Goal: Information Seeking & Learning: Find specific page/section

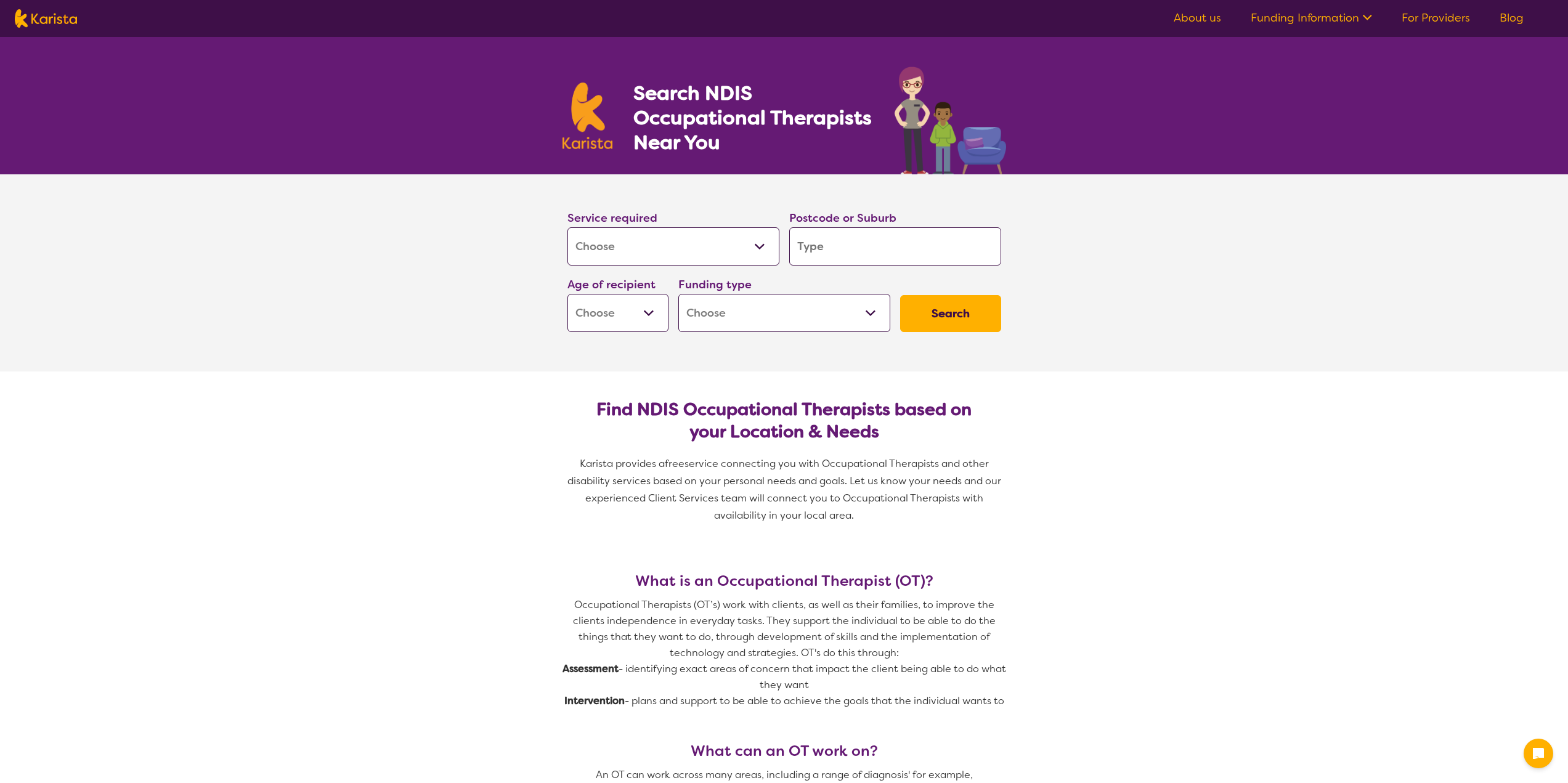
select select "[MEDICAL_DATA]"
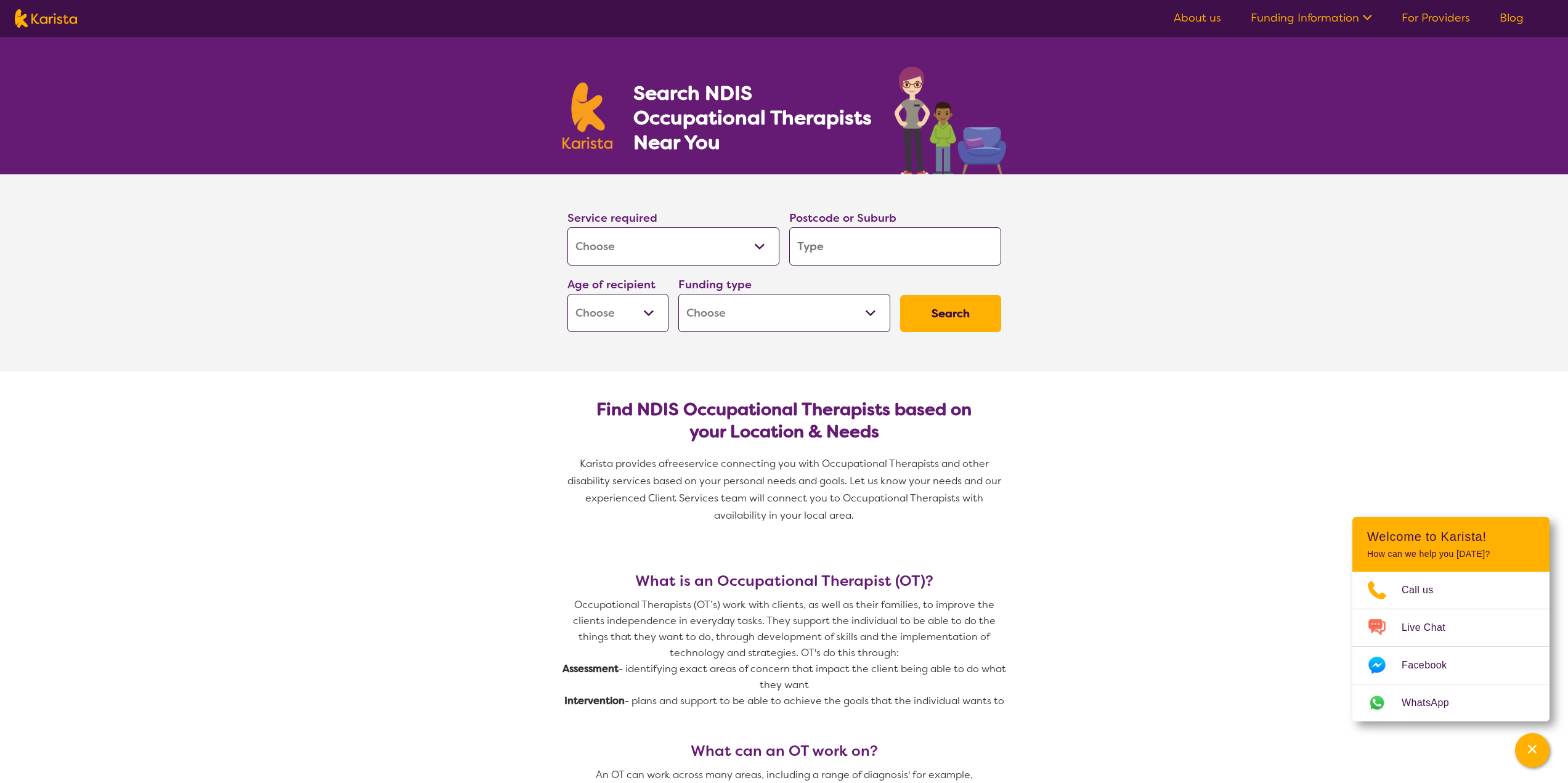
click at [884, 246] on input "search" at bounding box center [895, 246] width 212 height 38
click at [720, 249] on select "Allied Health Assistant Assessment ([MEDICAL_DATA] or [MEDICAL_DATA]) Behaviour…" at bounding box center [673, 246] width 212 height 38
select select "Allied Health Assistant"
click at [568, 227] on select "Allied Health Assistant Assessment ([MEDICAL_DATA] or [MEDICAL_DATA]) Behaviour…" at bounding box center [673, 246] width 212 height 38
select select "Allied Health Assistant"
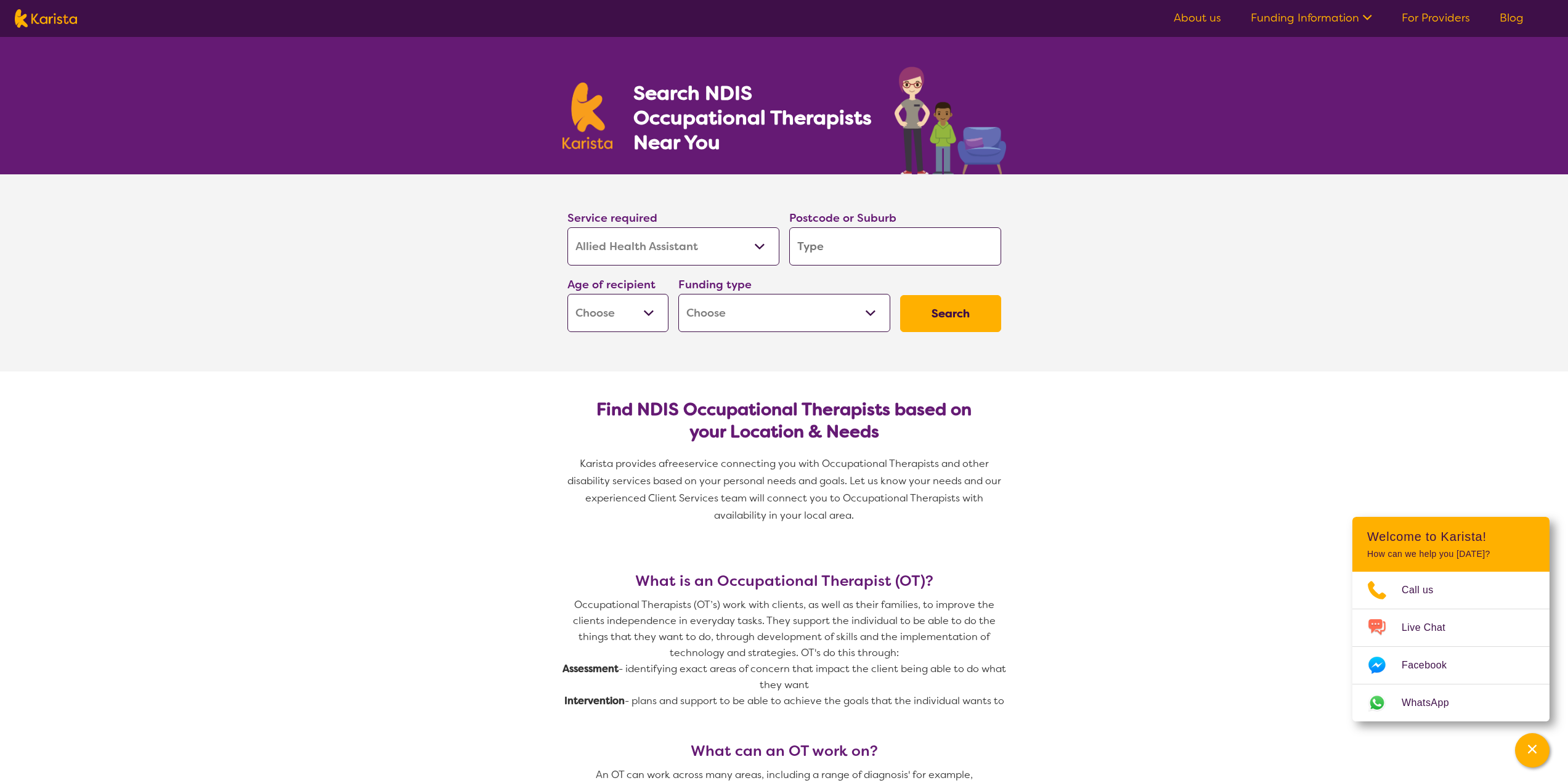
click at [649, 309] on select "Early Childhood - 0 to 9 Child - 10 to 11 Adolescent - 12 to 17 Adult - 18 to 6…" at bounding box center [618, 313] width 101 height 38
select select "AS"
click at [568, 294] on select "Early Childhood - 0 to 9 Child - 10 to 11 Adolescent - 12 to 17 Adult - 18 to 6…" at bounding box center [618, 313] width 101 height 38
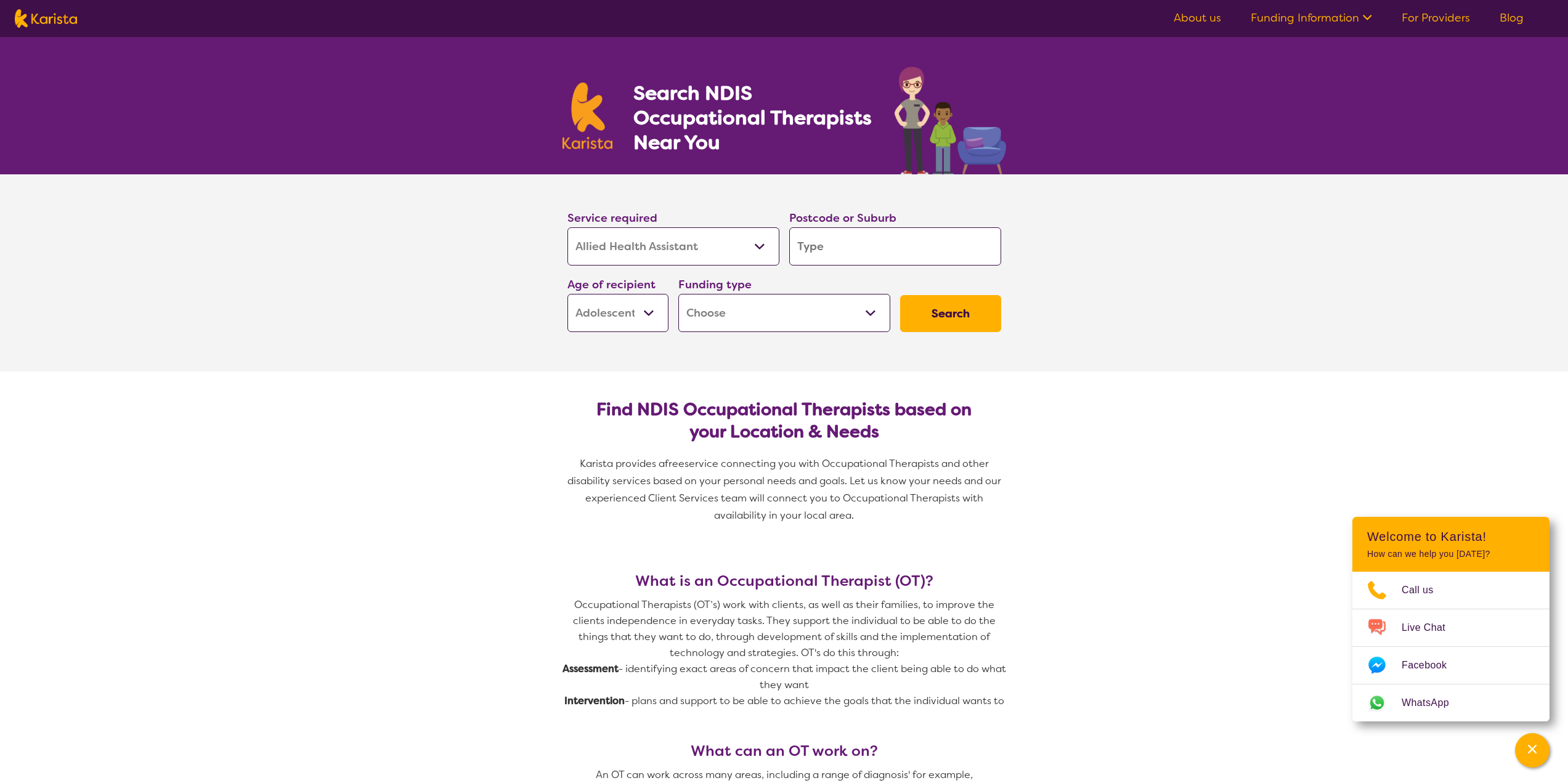
select select "AS"
click at [640, 301] on select "Early Childhood - 0 to 9 Child - 10 to 11 Adolescent - 12 to 17 Adult - 18 to 6…" at bounding box center [618, 313] width 101 height 38
select select "EC"
click at [568, 294] on select "Early Childhood - 0 to 9 Child - 10 to 11 Adolescent - 12 to 17 Adult - 18 to 6…" at bounding box center [618, 313] width 101 height 38
select select "EC"
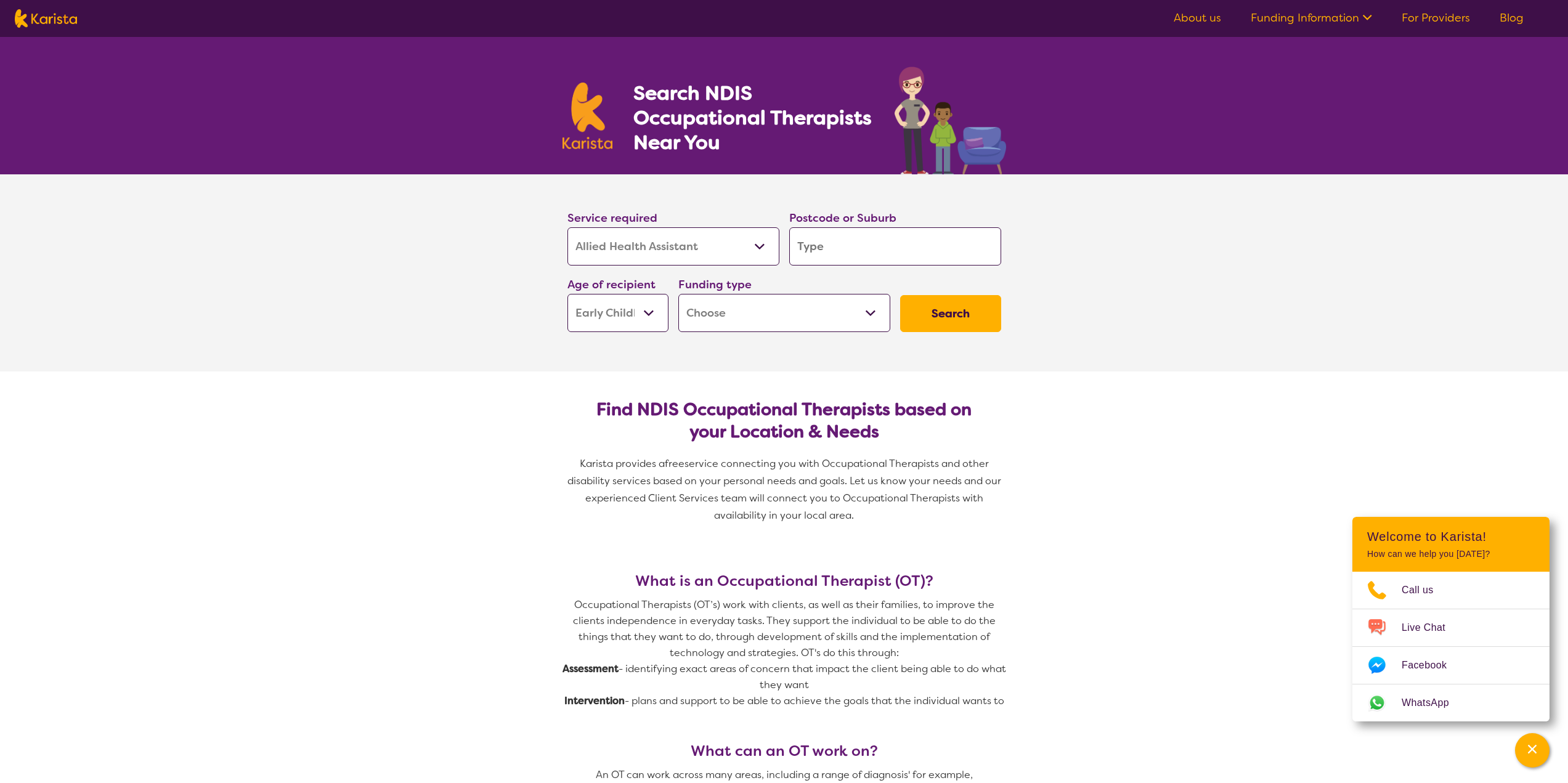
click at [624, 316] on select "Early Childhood - 0 to 9 Child - 10 to 11 Adolescent - 12 to 17 Adult - 18 to 6…" at bounding box center [618, 313] width 101 height 38
select select "CH"
click at [568, 294] on select "Early Childhood - 0 to 9 Child - 10 to 11 Adolescent - 12 to 17 Adult - 18 to 6…" at bounding box center [618, 313] width 101 height 38
select select "CH"
click at [838, 247] on input "search" at bounding box center [895, 246] width 212 height 38
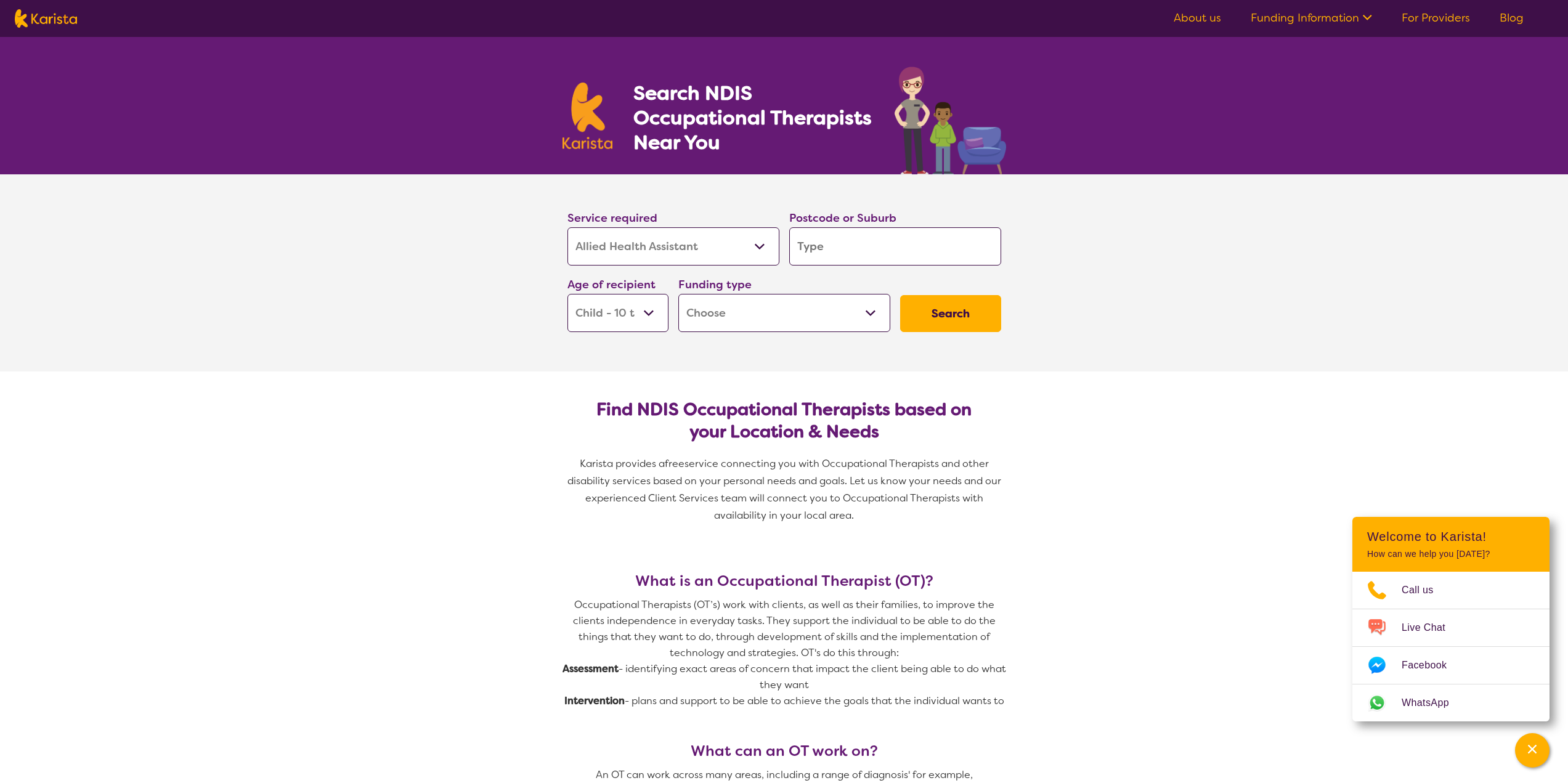
type input "2"
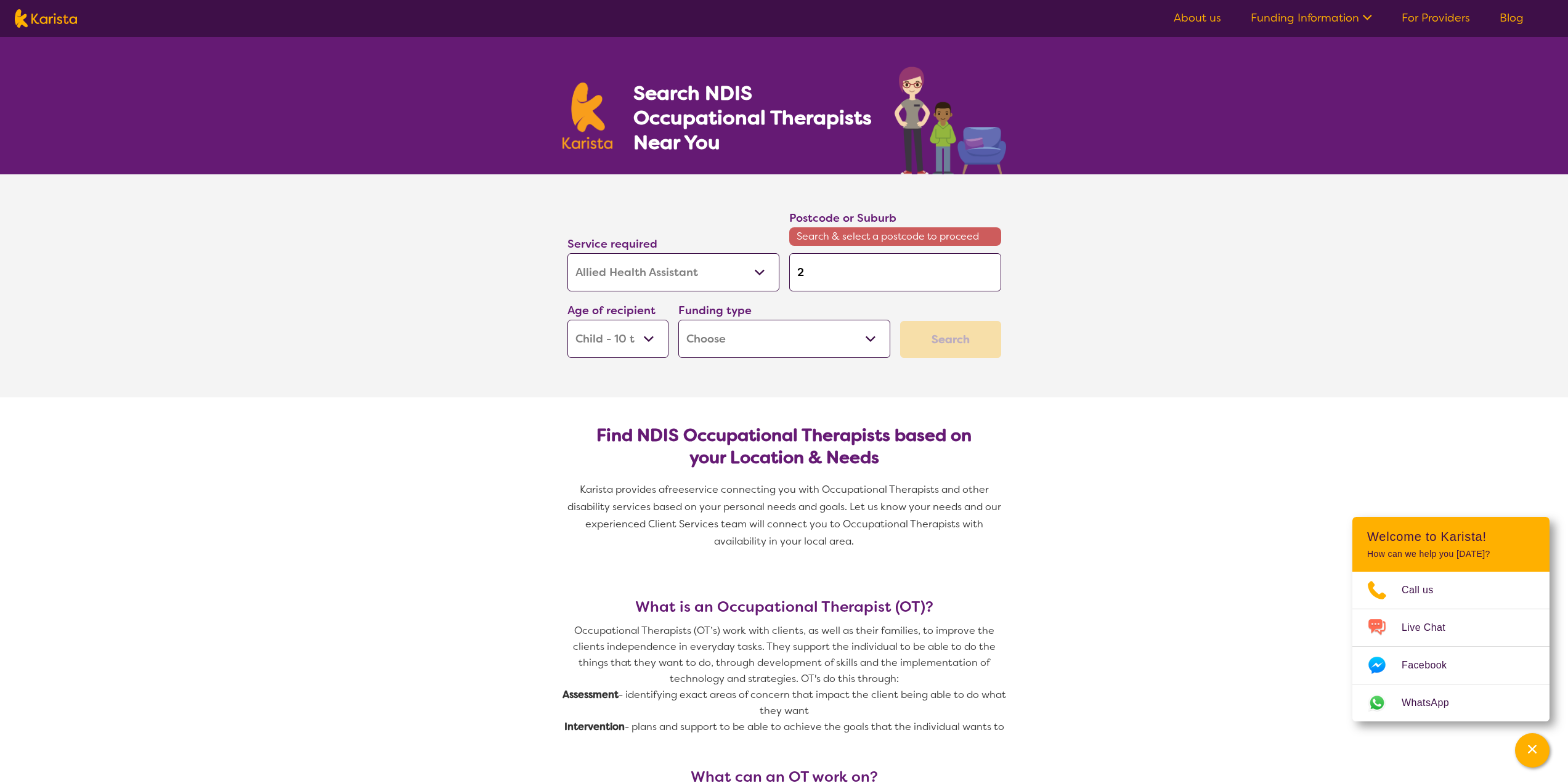
type input "26"
type input "261"
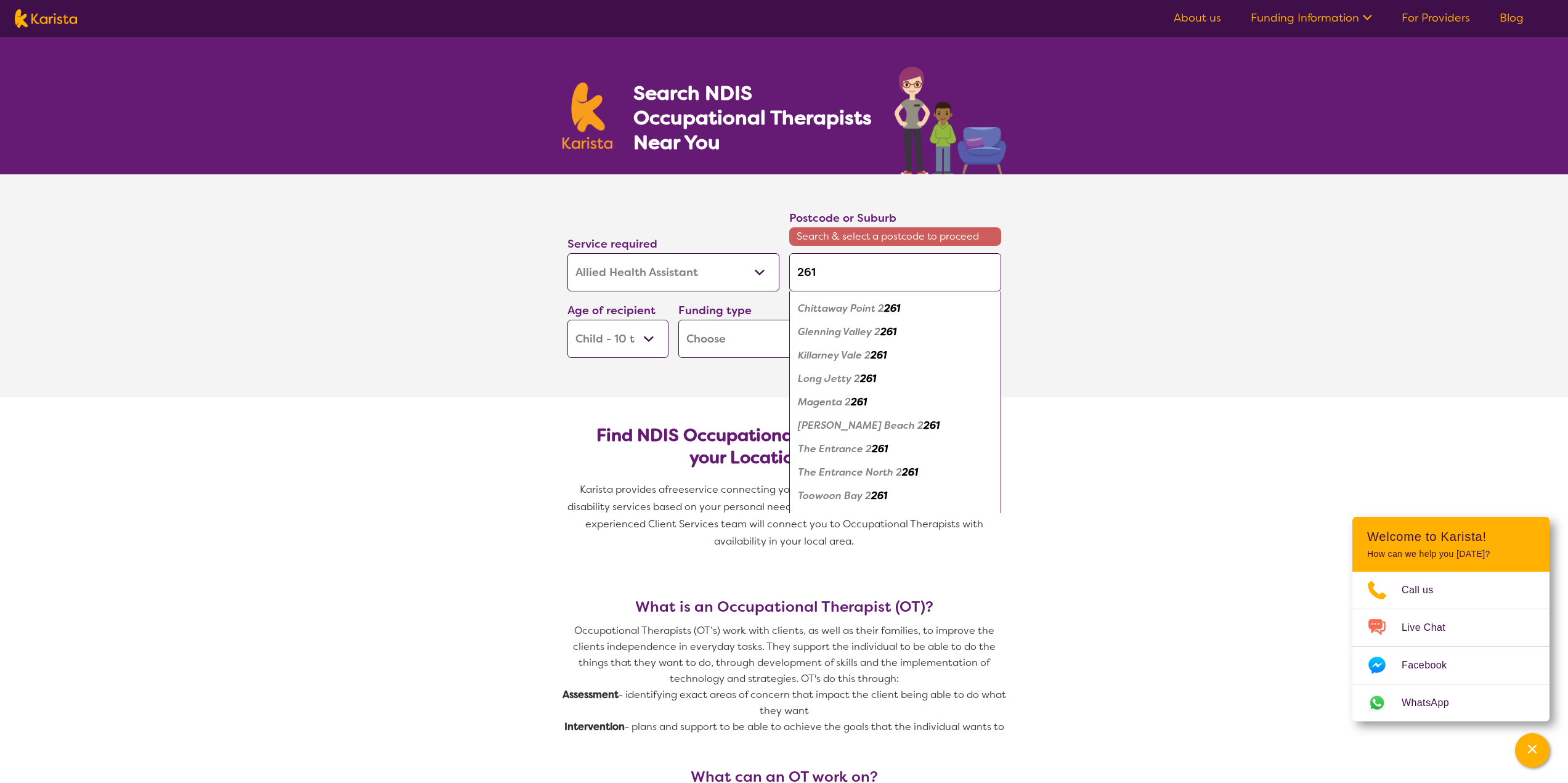
scroll to position [308, 0]
drag, startPoint x: 834, startPoint y: 268, endPoint x: 722, endPoint y: 273, distance: 112.1
click at [723, 273] on div "Service required Allied Health Assistant Assessment ([MEDICAL_DATA] or [MEDICAL…" at bounding box center [784, 283] width 444 height 159
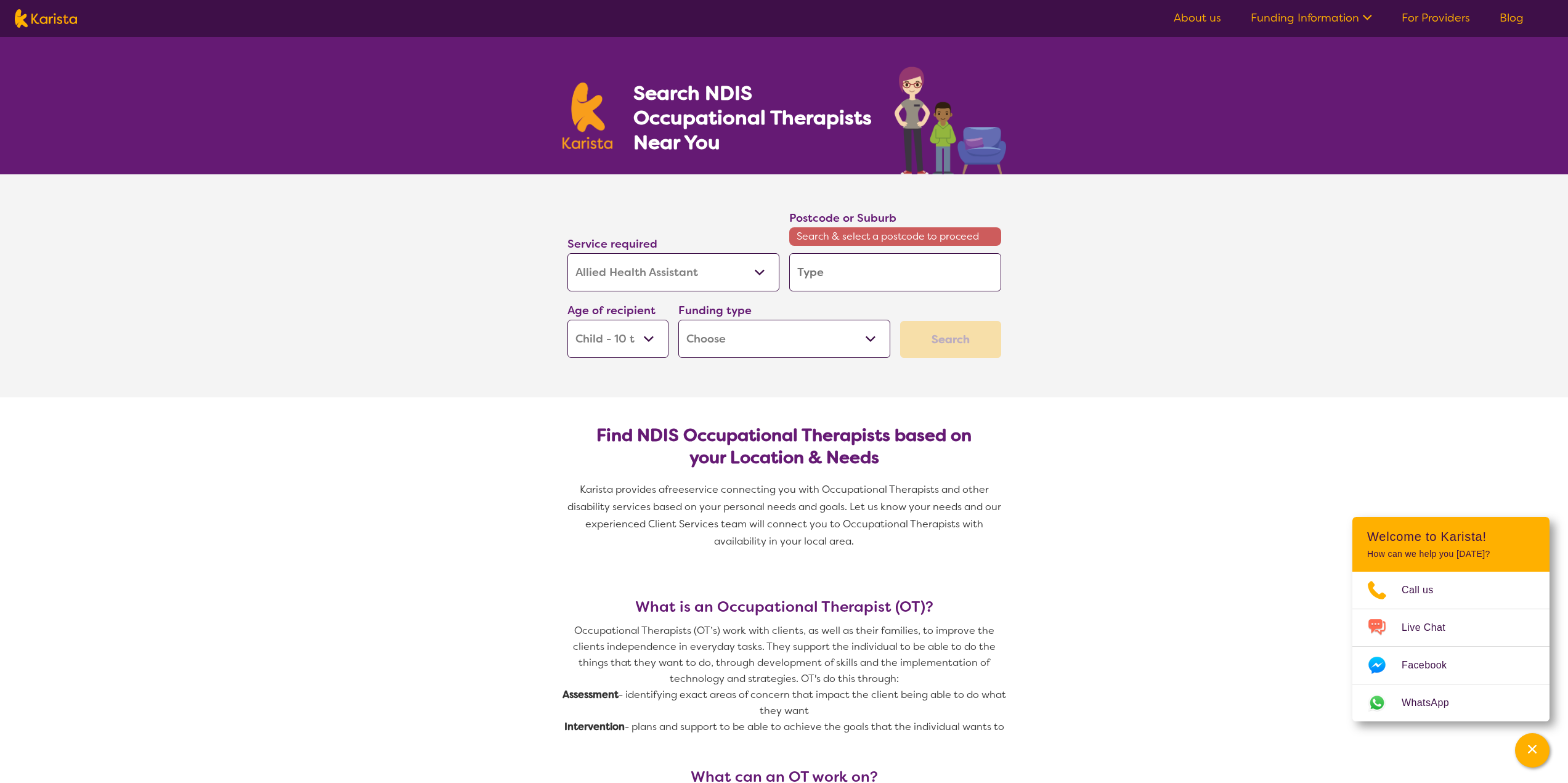
type input "g"
type input "go"
type input "goo"
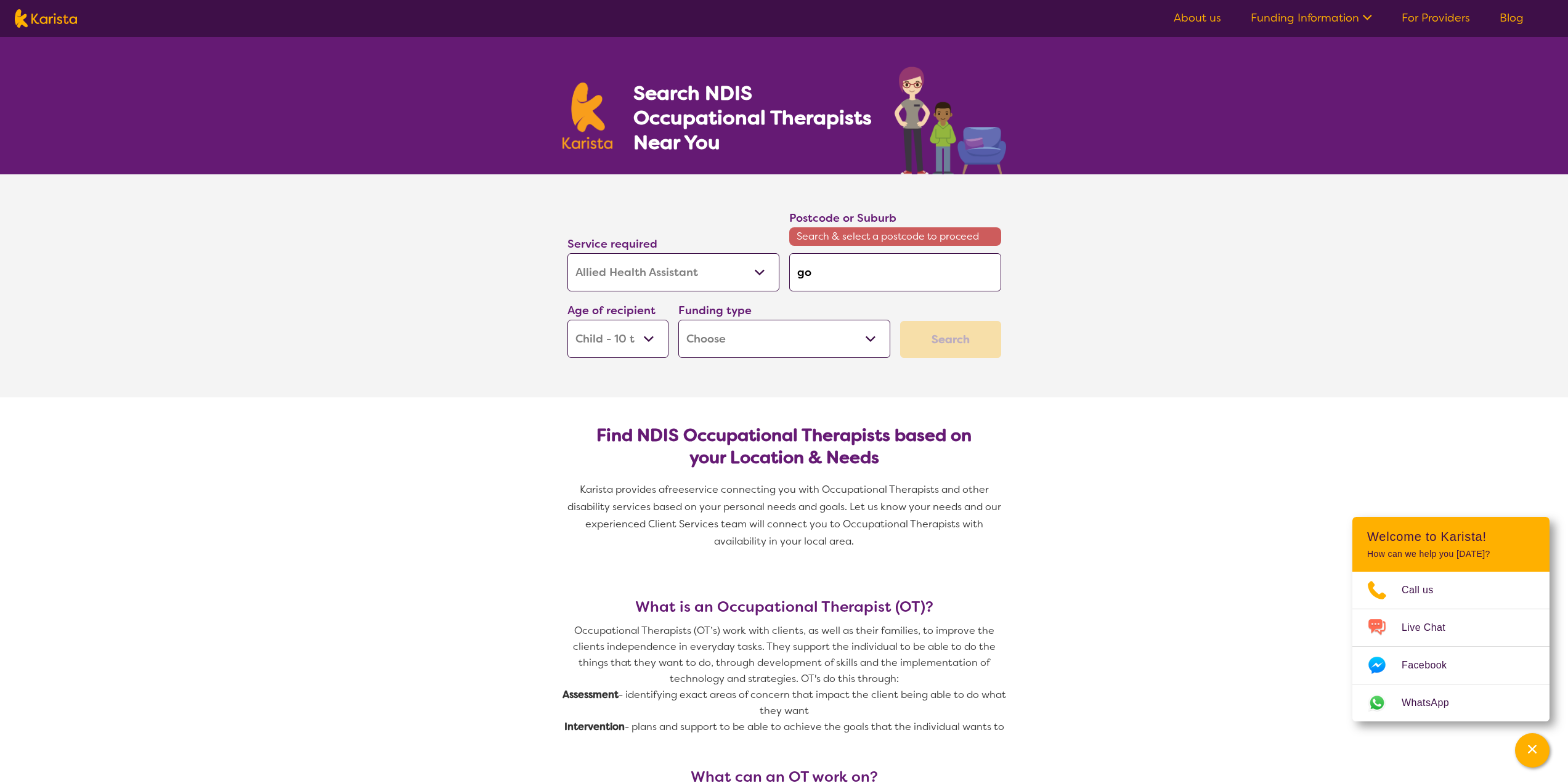
type input "goo"
type input "goog"
click at [834, 313] on div "Goog ong 2620" at bounding box center [896, 306] width 200 height 23
type input "2620"
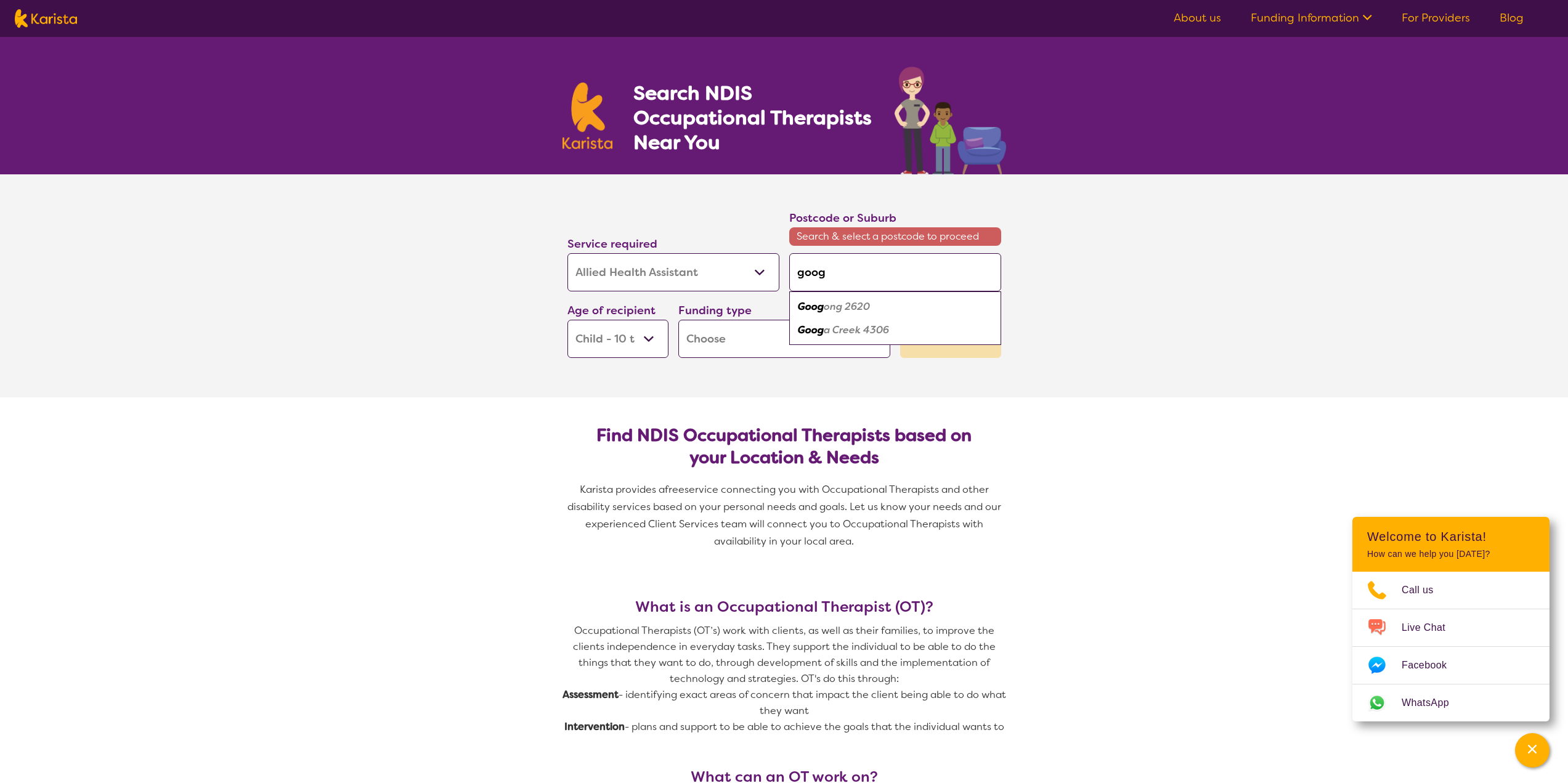
type input "2620"
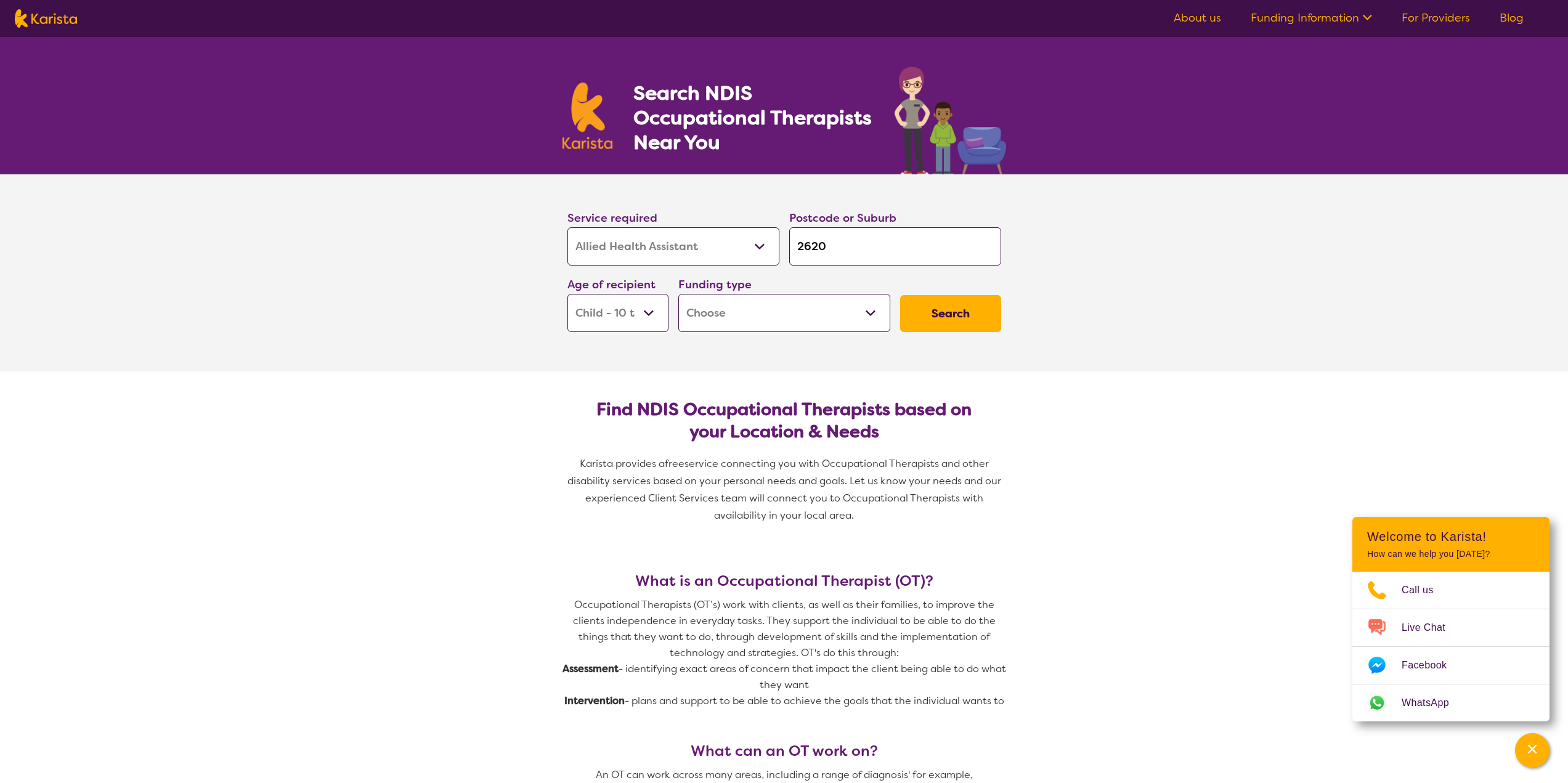
click at [718, 277] on div "Funding type Home Care Package (HCP) National Disability Insurance Scheme (NDIS…" at bounding box center [784, 303] width 212 height 57
click at [744, 301] on select "Home Care Package (HCP) National Disability Insurance Scheme (NDIS) I don't know" at bounding box center [784, 313] width 212 height 38
select select "NDIS"
click at [678, 294] on select "Home Care Package (HCP) National Disability Insurance Scheme (NDIS) I don't know" at bounding box center [784, 313] width 212 height 38
select select "NDIS"
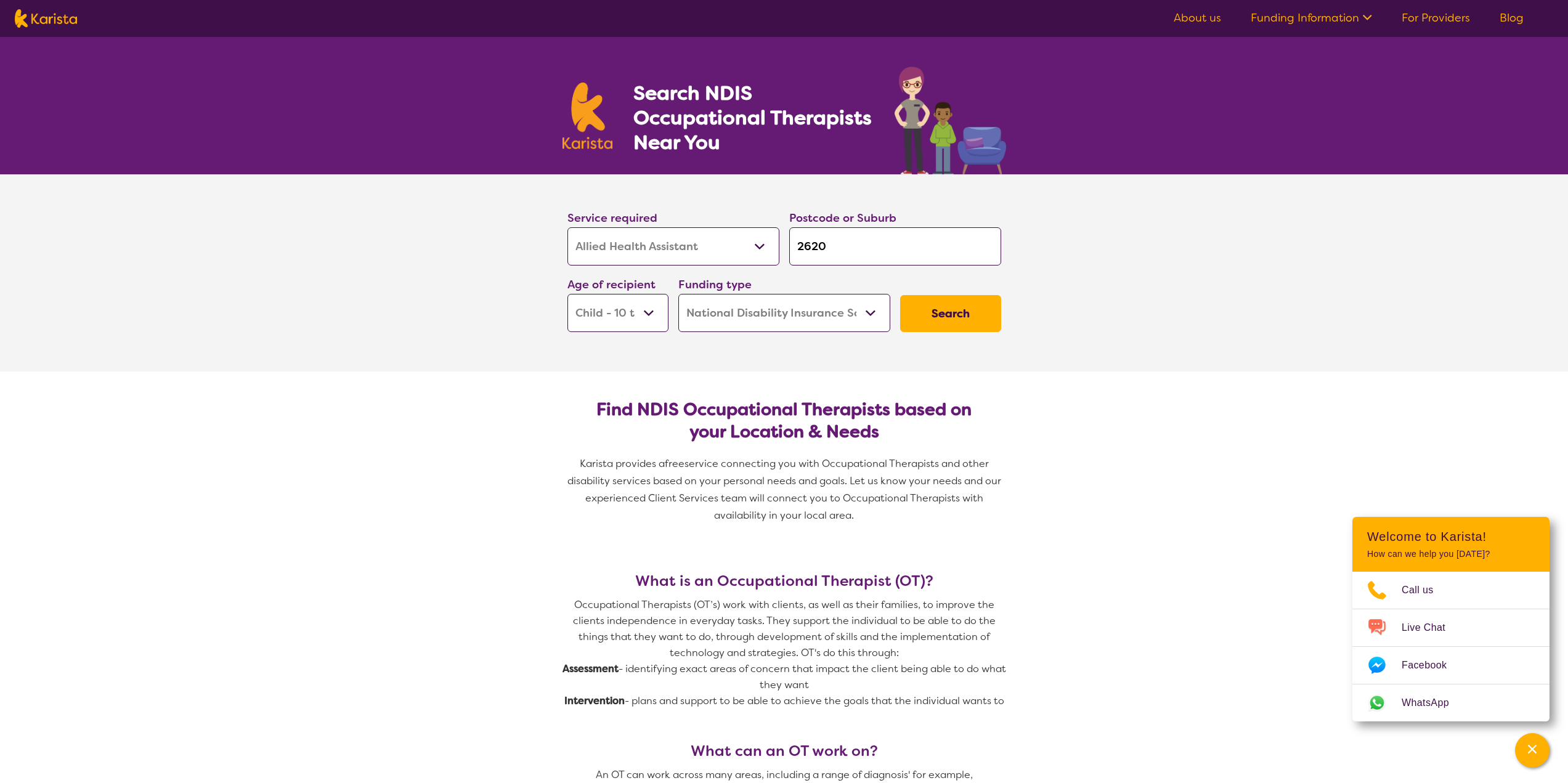
click at [948, 321] on button "Search" at bounding box center [951, 313] width 101 height 37
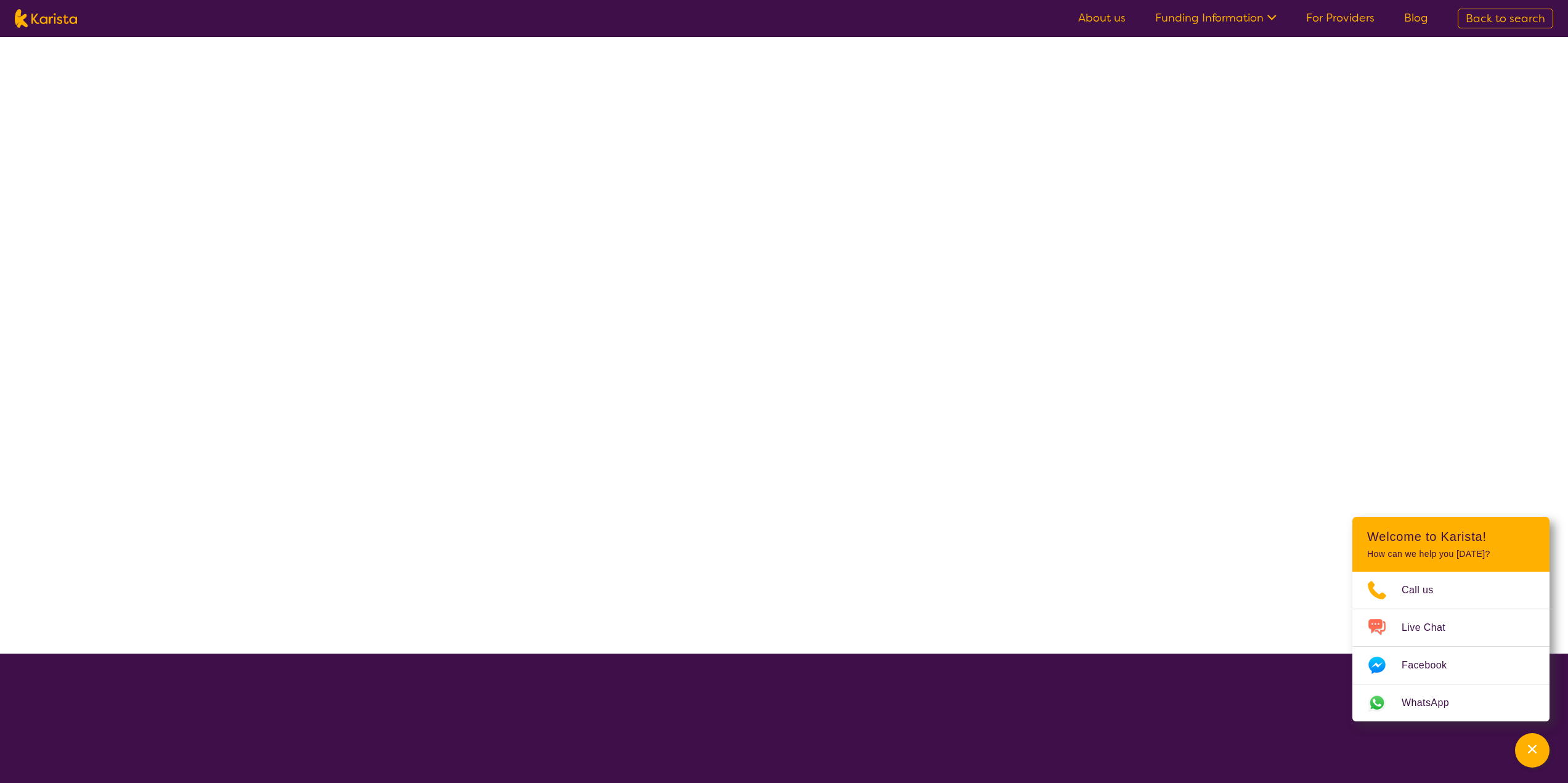
select select "Allied Health Assistant"
select select "CH"
select select "NDIS"
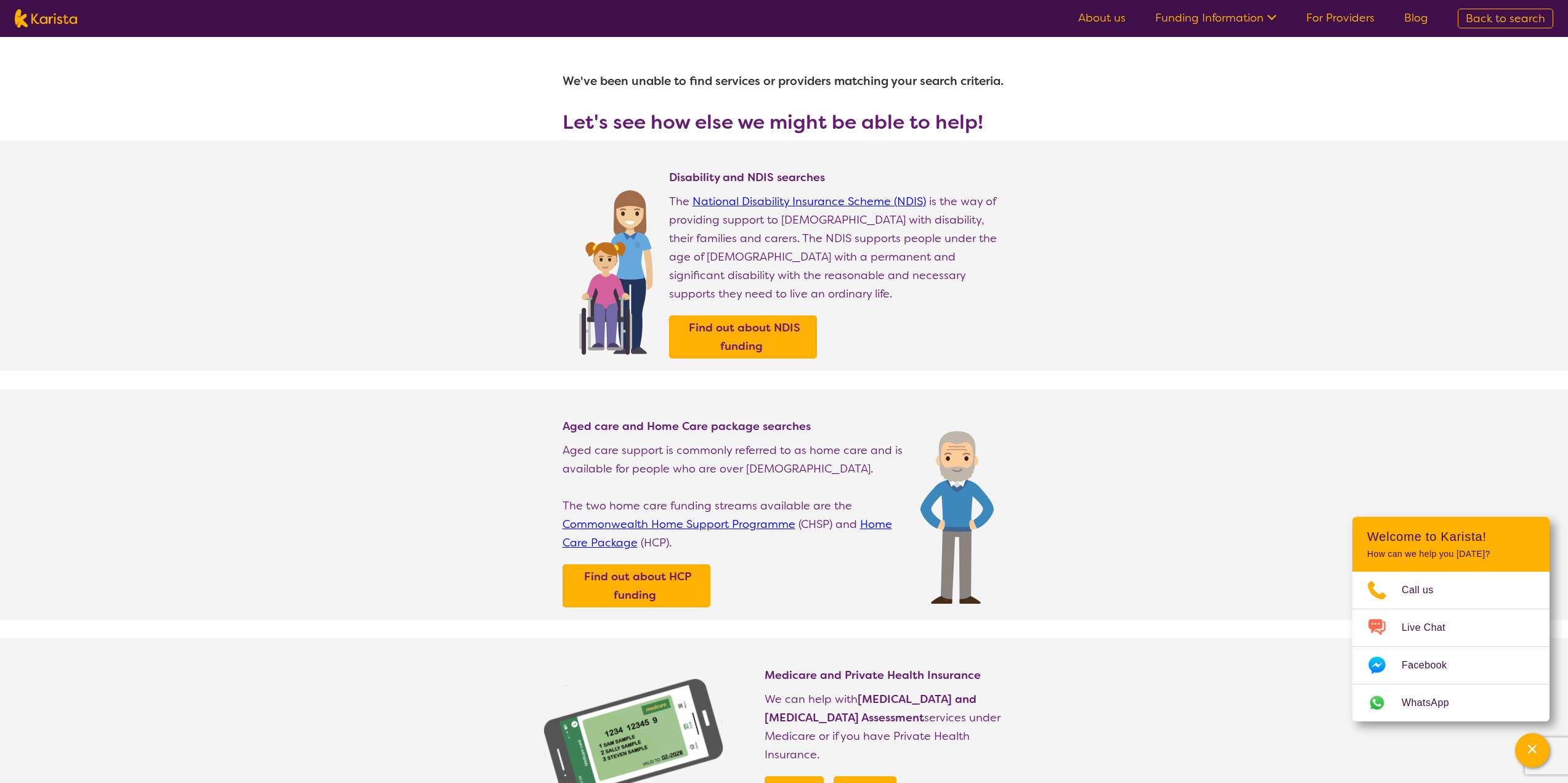
click at [60, 21] on img at bounding box center [45, 18] width 62 height 18
select select "Allied Health Assistant"
select select "CH"
select select "NDIS"
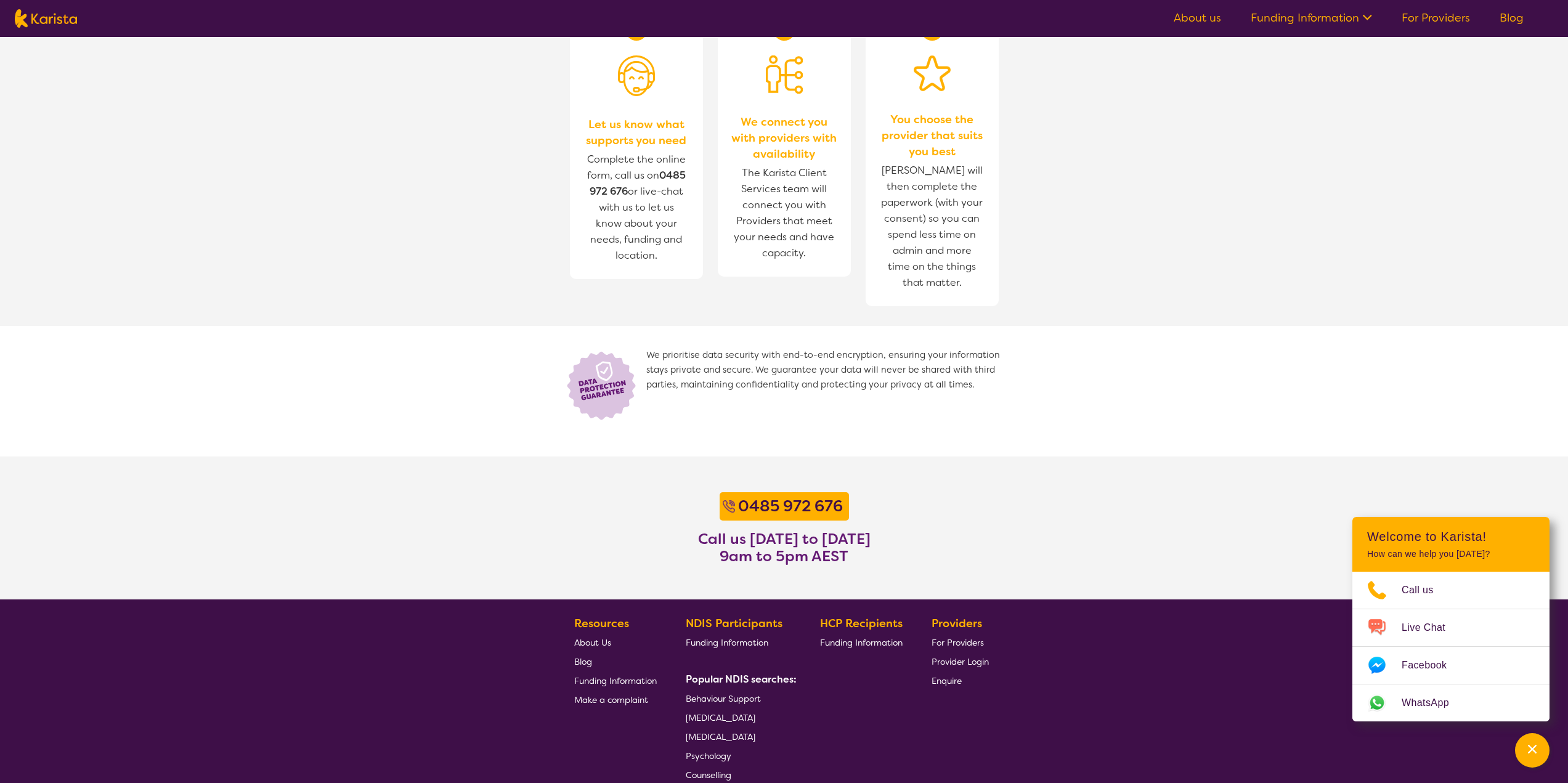
scroll to position [686, 0]
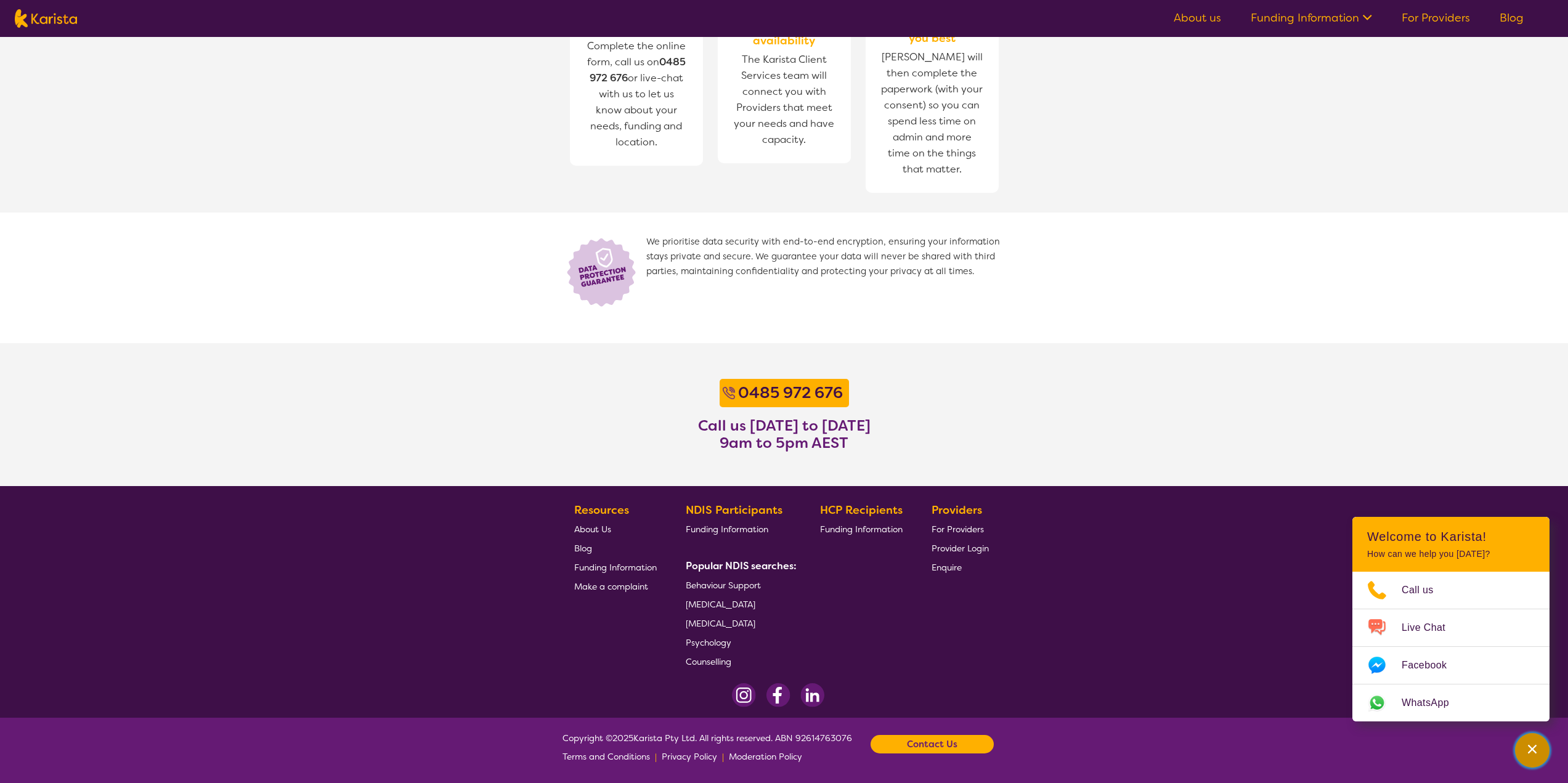
click at [1527, 752] on icon "Channel Menu" at bounding box center [1532, 748] width 12 height 12
